Goal: Information Seeking & Learning: Understand process/instructions

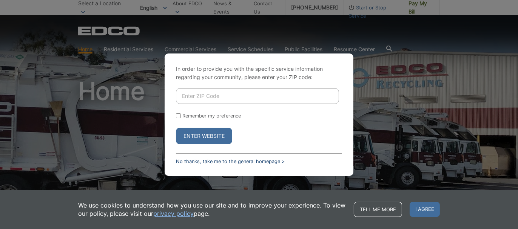
click at [209, 162] on link "No thanks, take me to the general homepage >" at bounding box center [230, 162] width 109 height 6
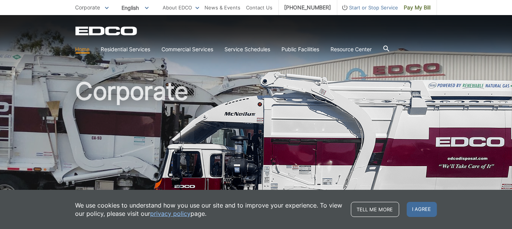
click at [209, 162] on h1 "Corporate" at bounding box center [255, 162] width 361 height 166
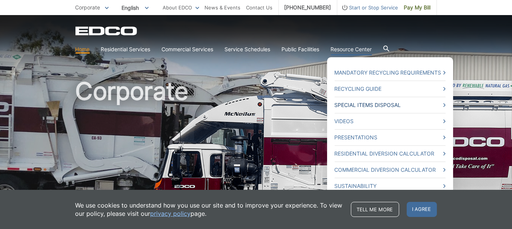
click at [382, 107] on link "Special Items Disposal" at bounding box center [390, 105] width 111 height 8
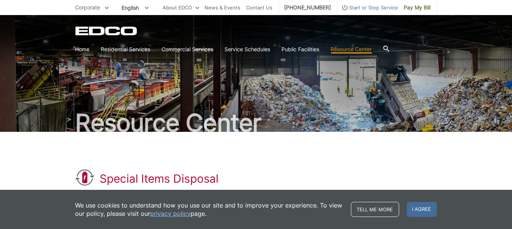
drag, startPoint x: 0, startPoint y: 0, endPoint x: 382, endPoint y: 107, distance: 396.5
click at [382, 107] on div "Resource Center" at bounding box center [255, 73] width 361 height 117
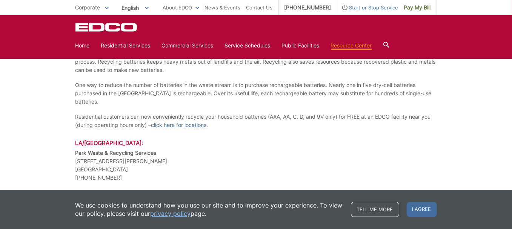
scroll to position [608, 0]
